Goal: Information Seeking & Learning: Learn about a topic

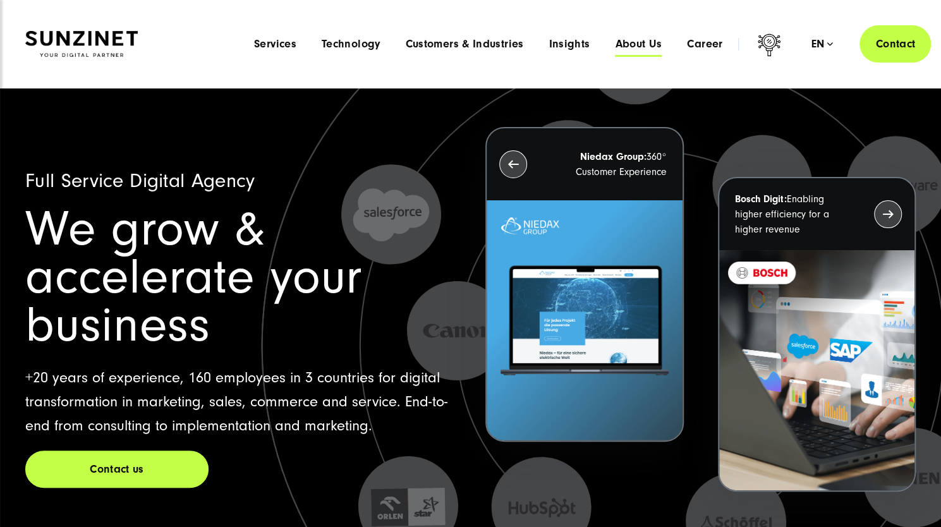
click at [650, 44] on span "About Us" at bounding box center [638, 44] width 47 height 13
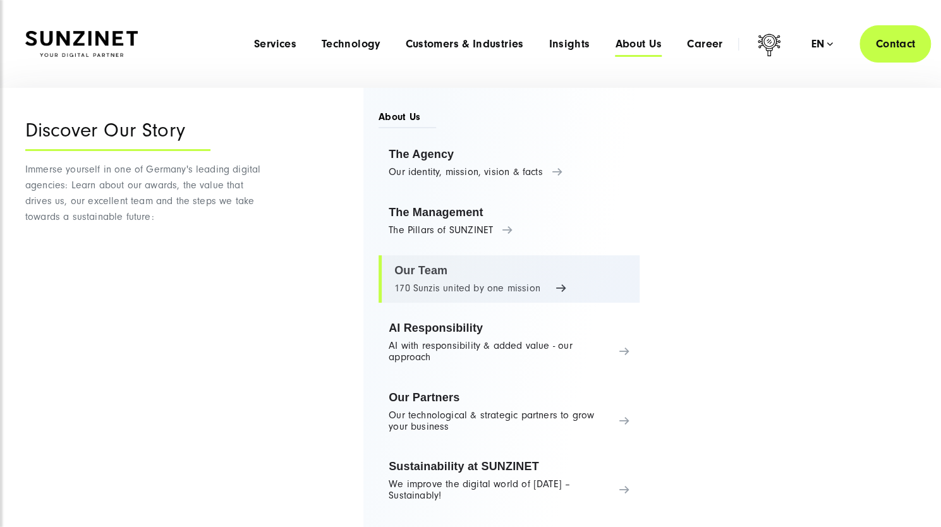
click at [423, 262] on link "Our Team 170 Sunzis united by one mission" at bounding box center [509, 279] width 261 height 48
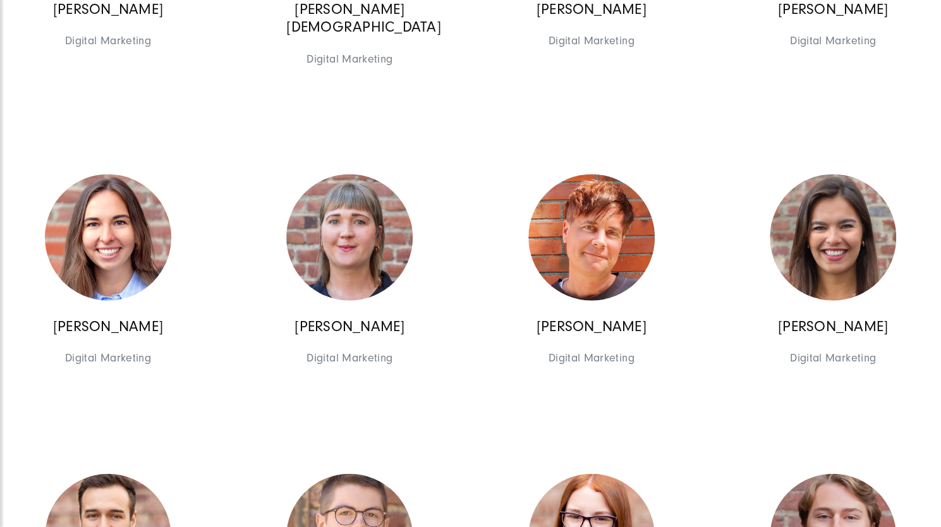
scroll to position [9273, 0]
